Goal: Task Accomplishment & Management: Use online tool/utility

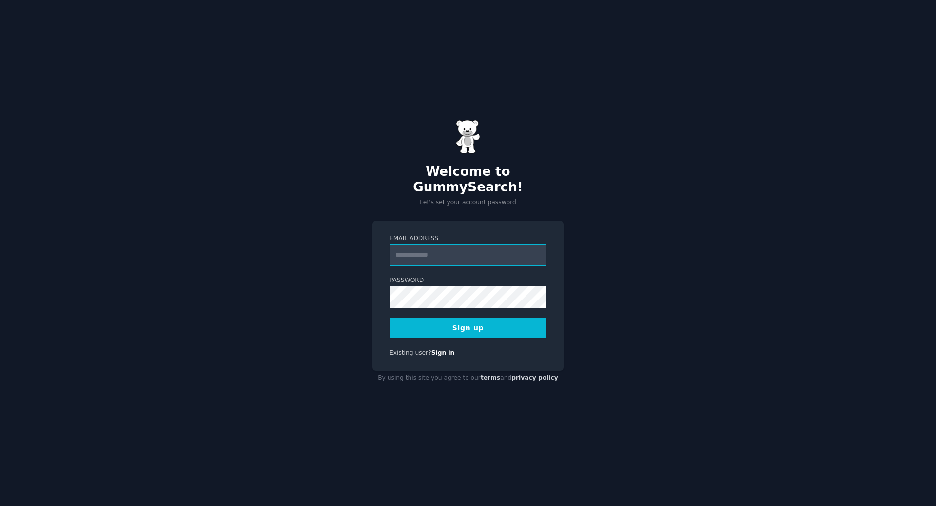
click at [425, 252] on input "Email Address" at bounding box center [467, 255] width 157 height 21
type input "**********"
click at [462, 318] on button "Sign up" at bounding box center [467, 328] width 157 height 20
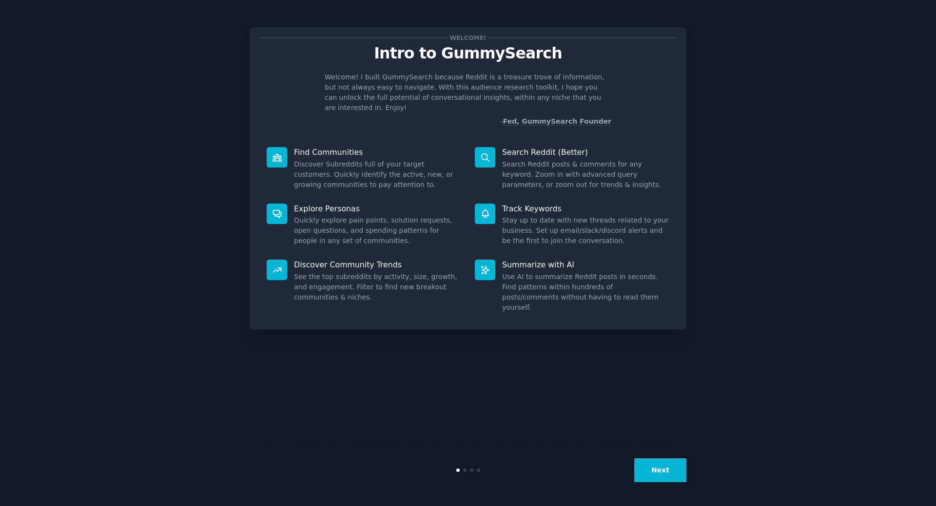
click at [670, 470] on button "Next" at bounding box center [660, 471] width 52 height 24
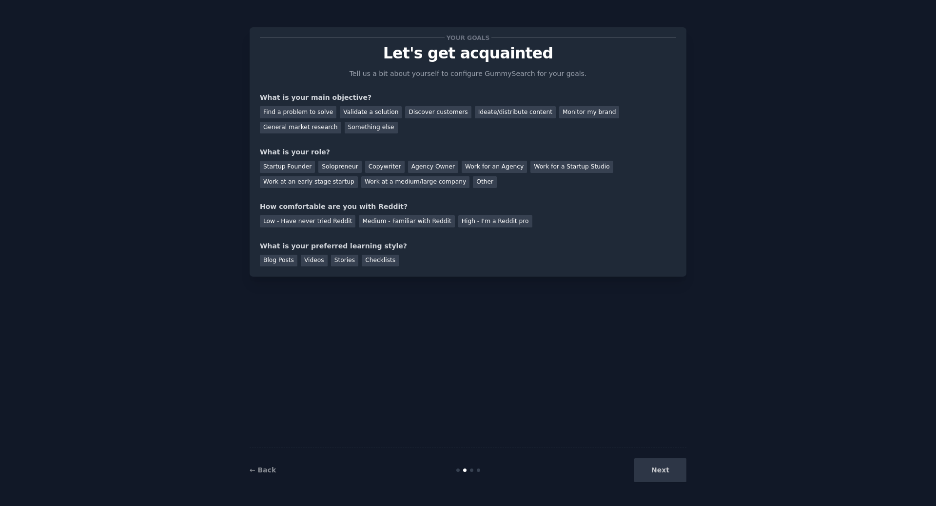
click at [670, 470] on div "Next" at bounding box center [614, 471] width 146 height 24
click at [665, 470] on div "Next" at bounding box center [614, 471] width 146 height 24
click at [523, 282] on div "Your goals Let's get acquainted Tell us a bit about yourself to configure Gummy…" at bounding box center [468, 253] width 437 height 479
click at [294, 115] on div "Find a problem to solve" at bounding box center [298, 112] width 77 height 12
click at [668, 472] on div "Next" at bounding box center [614, 471] width 146 height 24
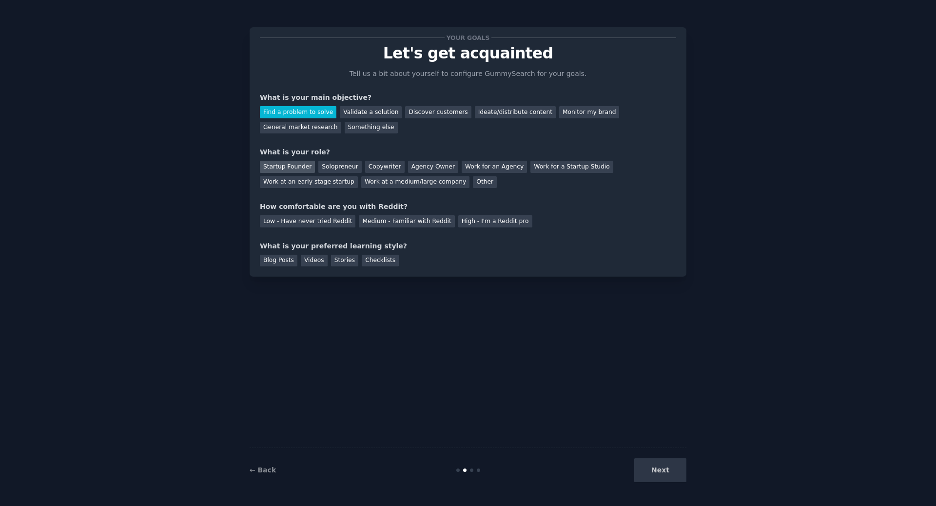
click at [299, 169] on div "Startup Founder" at bounding box center [287, 167] width 55 height 12
click at [290, 221] on div "Low - Have never tried Reddit" at bounding box center [308, 221] width 96 height 12
click at [280, 264] on div "Blog Posts" at bounding box center [279, 261] width 38 height 12
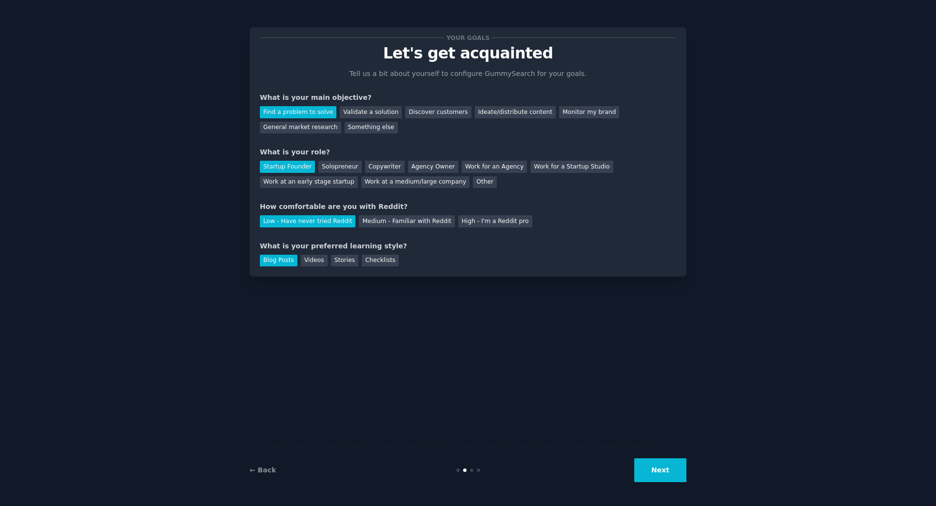
click at [656, 469] on button "Next" at bounding box center [660, 471] width 52 height 24
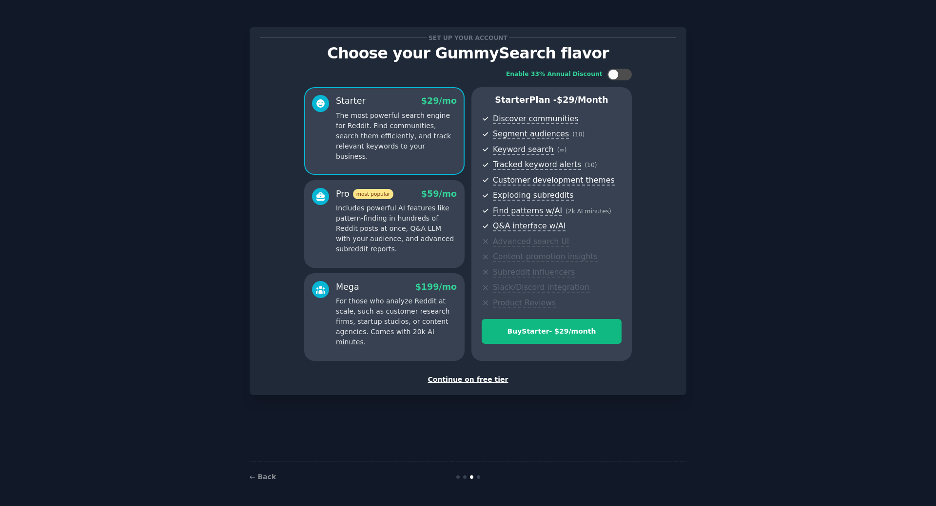
click at [534, 423] on div "Set up your account Choose your GummySearch flavor Enable 33% Annual Discount S…" at bounding box center [468, 253] width 437 height 479
click at [467, 382] on div "Continue on free tier" at bounding box center [468, 380] width 416 height 10
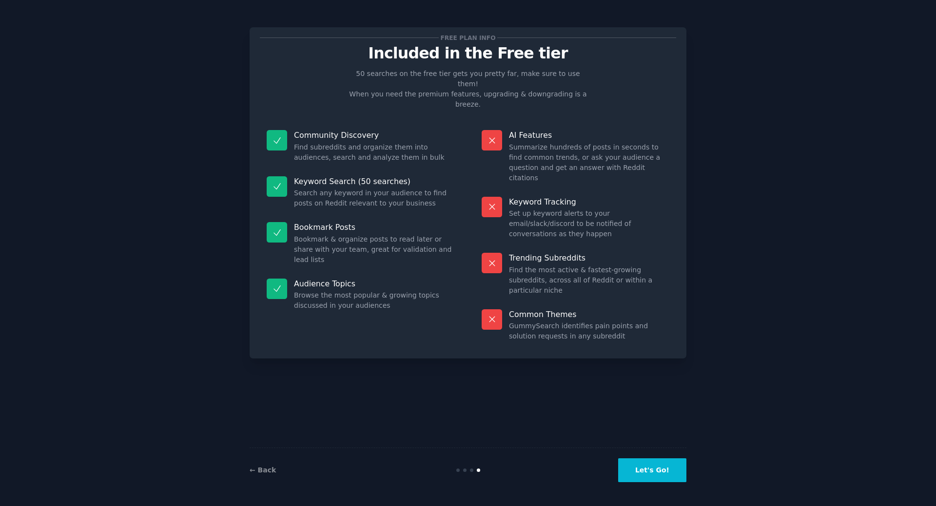
click at [677, 466] on button "Let's Go!" at bounding box center [652, 471] width 68 height 24
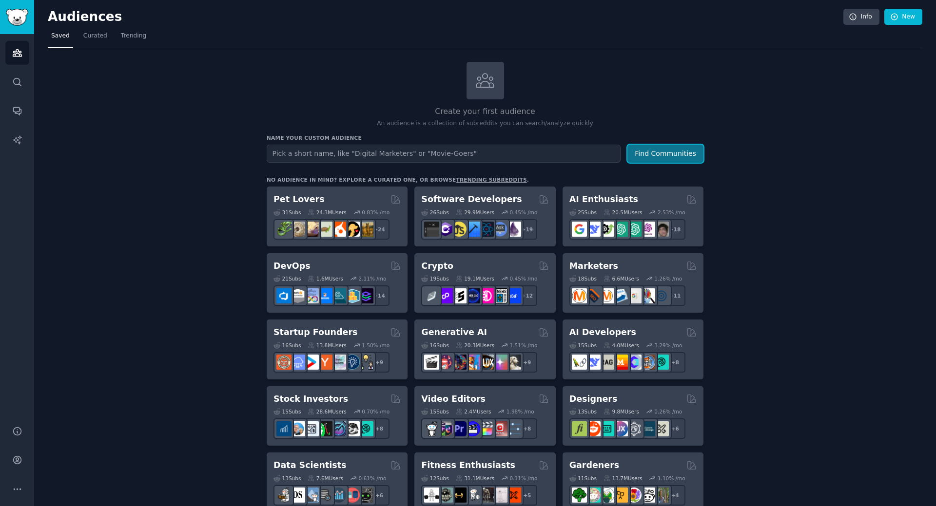
click at [670, 156] on button "Find Communities" at bounding box center [665, 154] width 76 height 18
click at [130, 39] on span "Trending" at bounding box center [133, 36] width 25 height 9
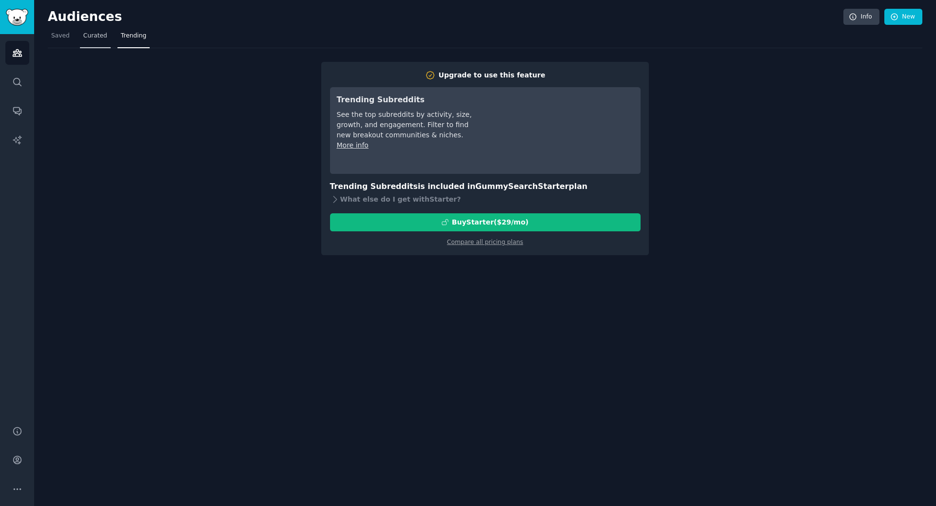
click at [87, 36] on span "Curated" at bounding box center [95, 36] width 24 height 9
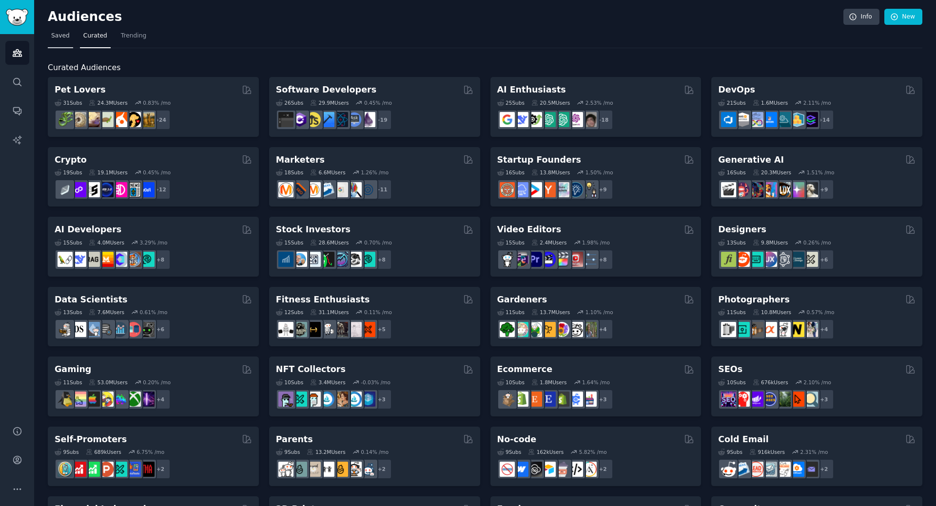
click at [62, 36] on span "Saved" at bounding box center [60, 36] width 19 height 9
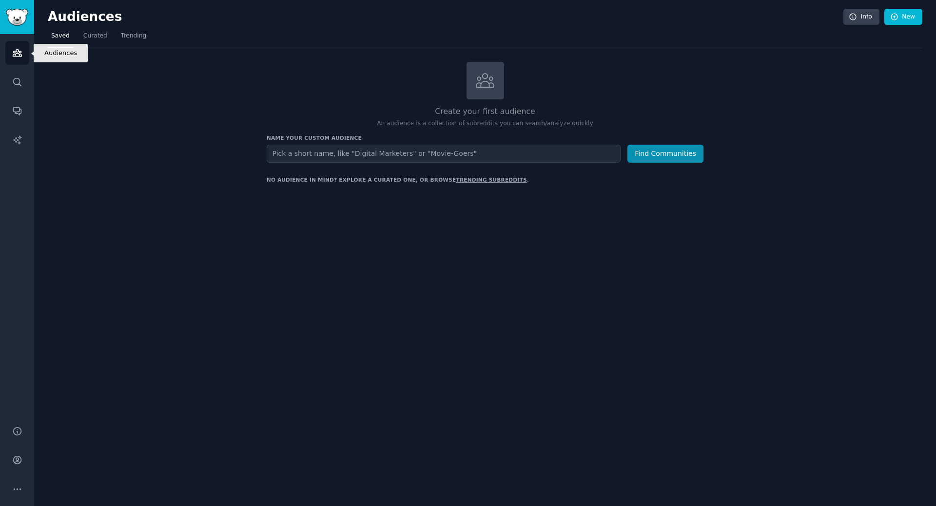
click at [12, 56] on icon "Sidebar" at bounding box center [17, 53] width 10 height 10
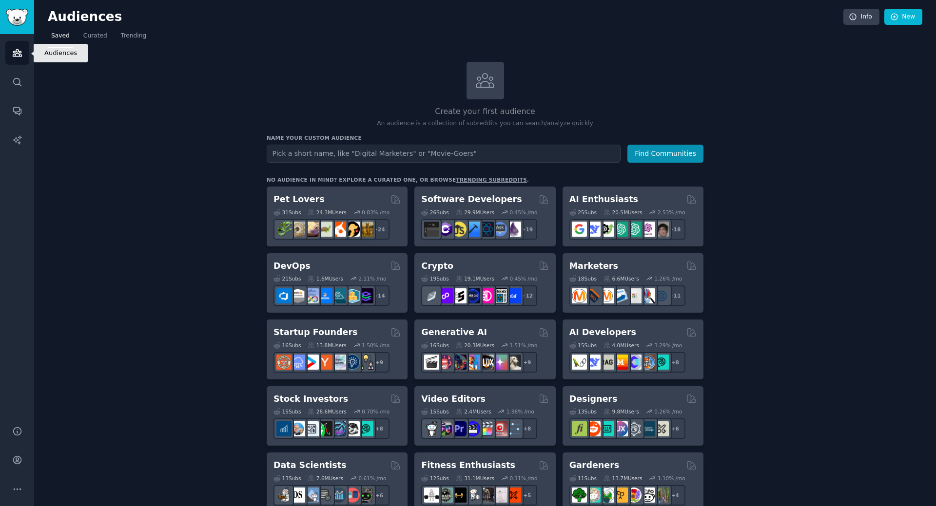
click at [21, 49] on icon "Sidebar" at bounding box center [17, 53] width 10 height 10
click at [100, 39] on span "Curated" at bounding box center [95, 36] width 24 height 9
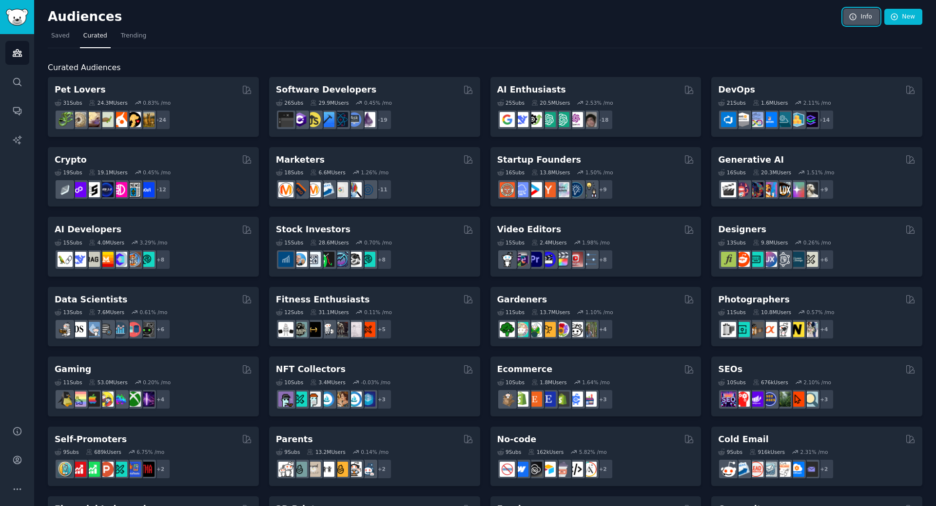
click at [862, 15] on link "Info" at bounding box center [861, 17] width 36 height 17
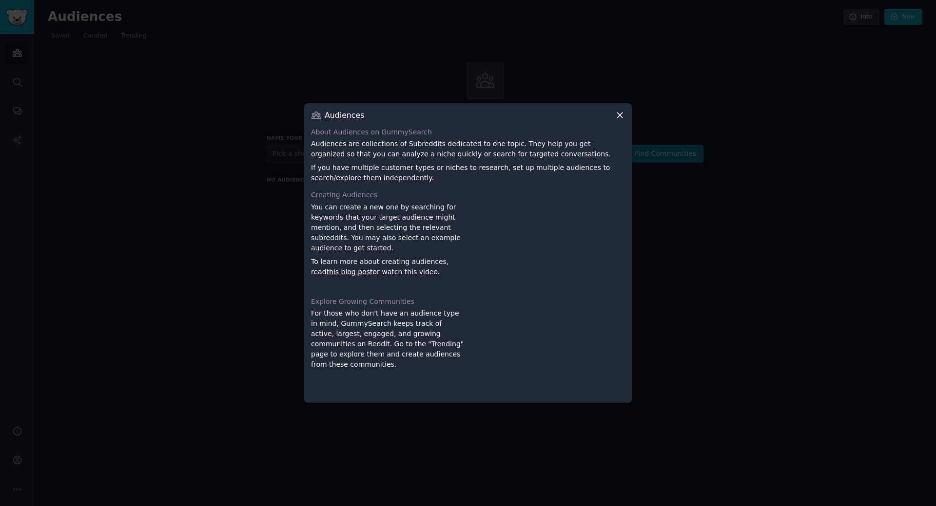
click at [618, 118] on icon at bounding box center [620, 115] width 10 height 10
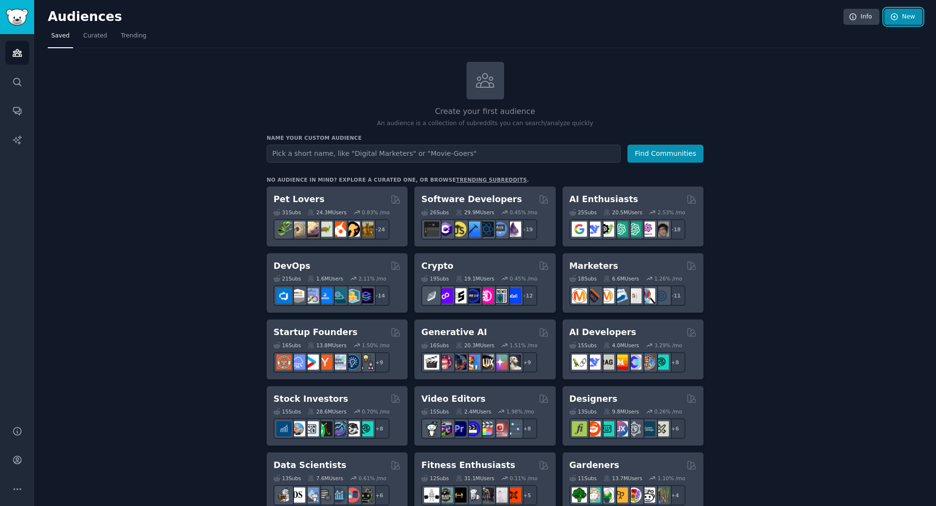
click at [897, 16] on link "New" at bounding box center [903, 17] width 38 height 17
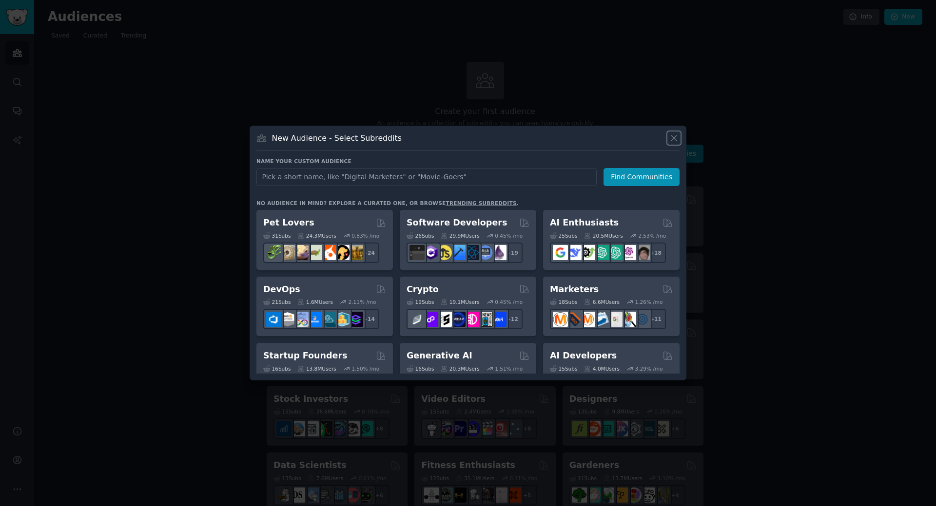
click at [674, 136] on icon at bounding box center [674, 138] width 10 height 10
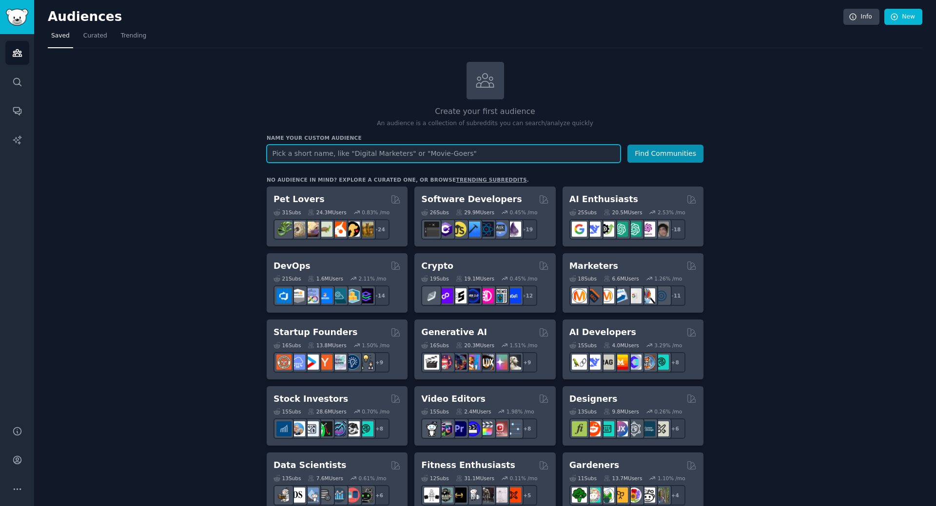
click at [473, 155] on input "text" at bounding box center [444, 154] width 354 height 18
click at [282, 151] on input "ar5chitectural" at bounding box center [444, 154] width 354 height 18
click at [328, 154] on input "architectural" at bounding box center [444, 154] width 354 height 18
type input "architecture"
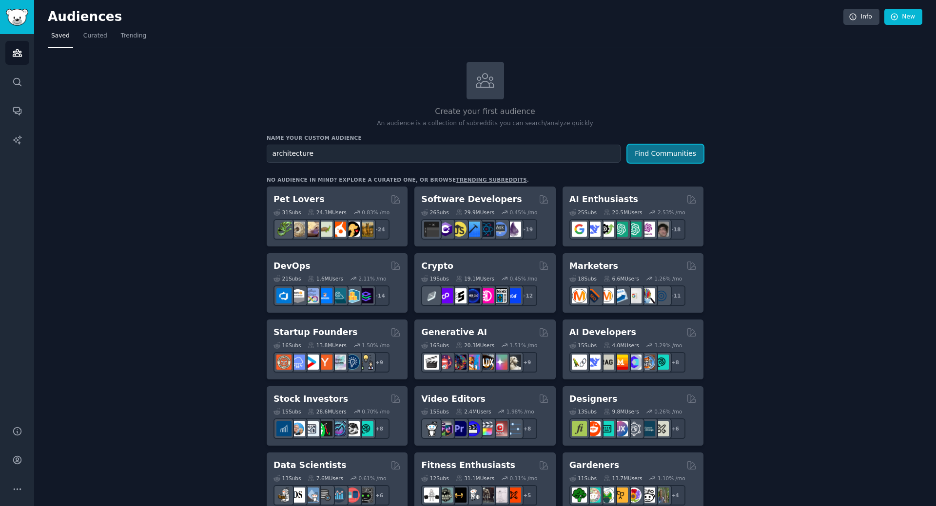
click at [664, 154] on button "Find Communities" at bounding box center [665, 154] width 76 height 18
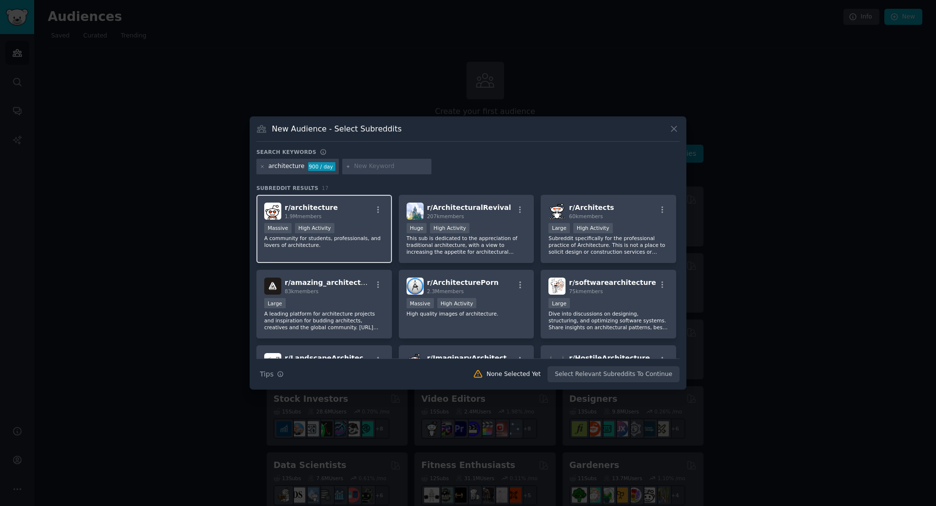
click at [289, 248] on p "A community for students, professionals, and lovers of architecture." at bounding box center [324, 242] width 120 height 14
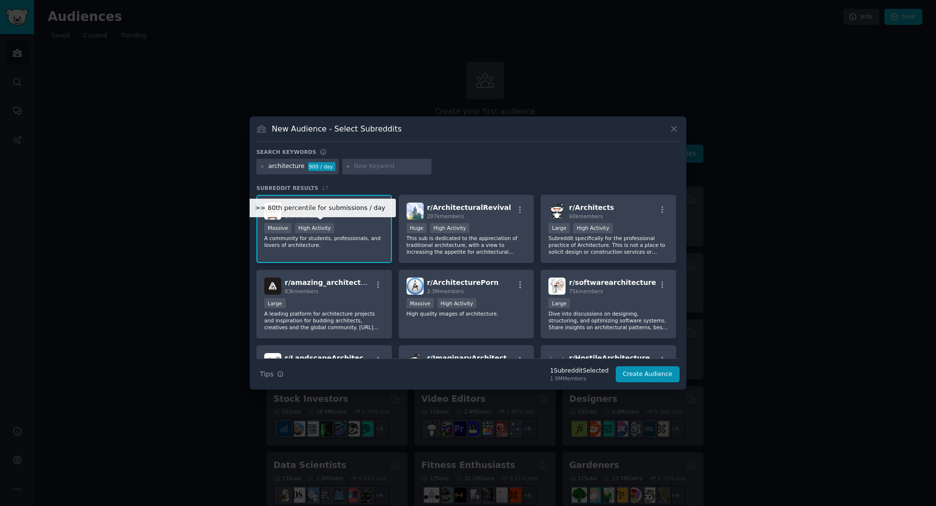
click at [315, 228] on div "High Activity" at bounding box center [314, 228] width 39 height 10
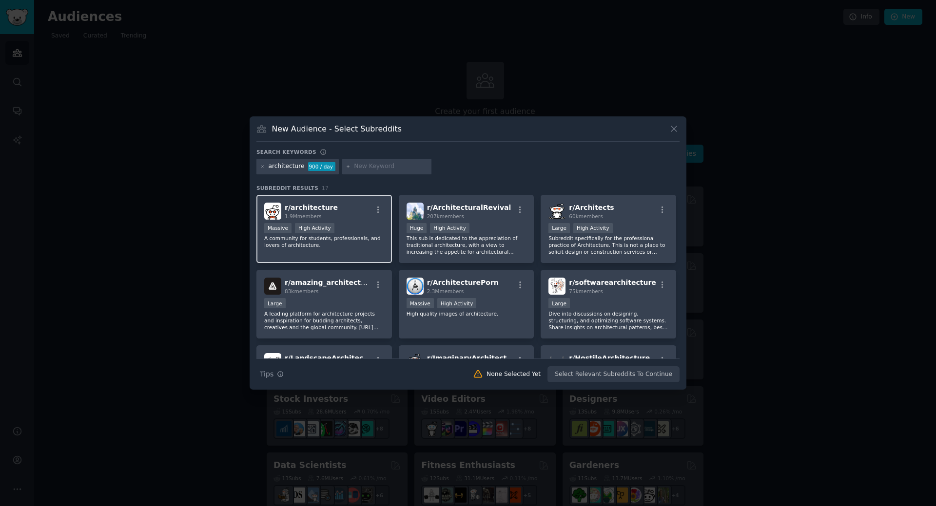
click at [320, 248] on p "A community for students, professionals, and lovers of architecture." at bounding box center [324, 242] width 120 height 14
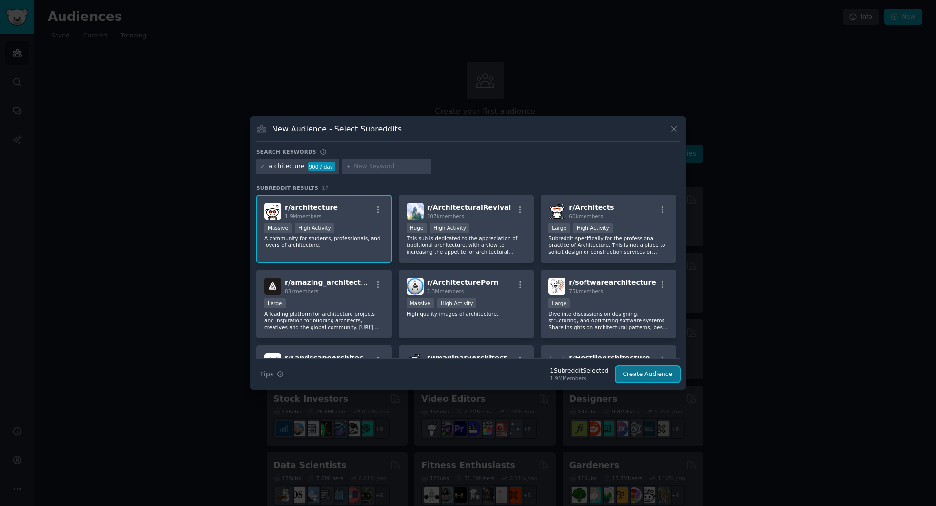
click at [651, 371] on button "Create Audience" at bounding box center [648, 375] width 64 height 17
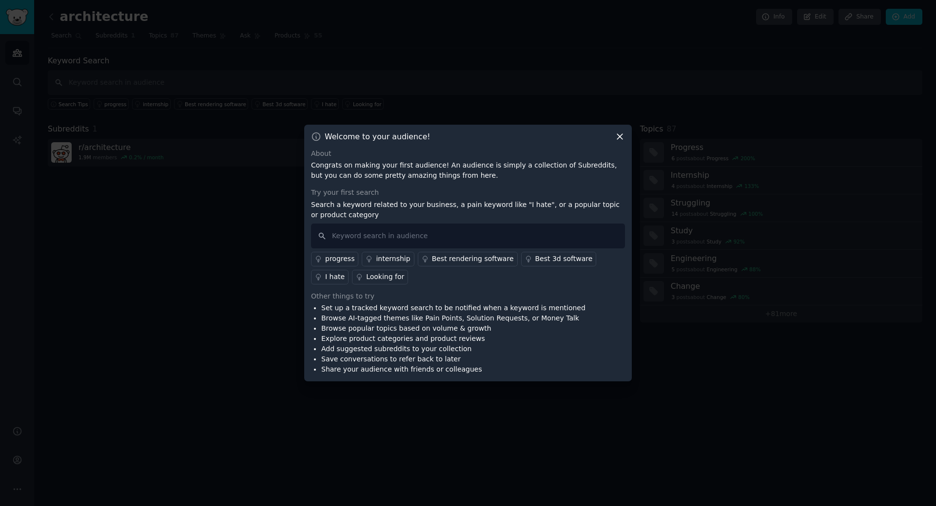
click at [616, 132] on icon at bounding box center [620, 137] width 10 height 10
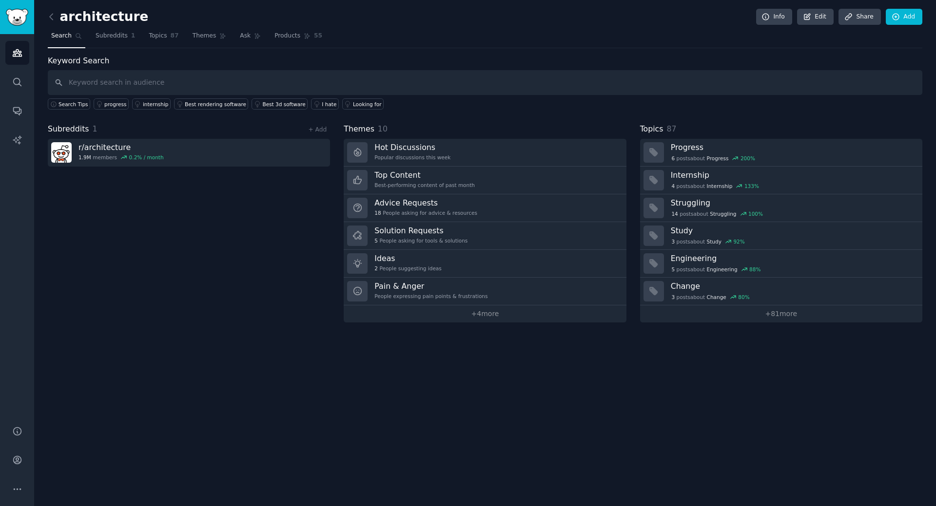
click at [186, 279] on div "Subreddits 1 + Add r/ architecture 1.9M members 0.2 % / month" at bounding box center [189, 222] width 282 height 199
